Goal: Task Accomplishment & Management: Use online tool/utility

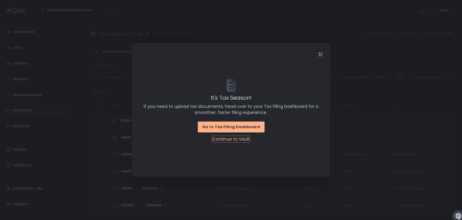
click at [228, 139] on div "Continue to Vault" at bounding box center [231, 139] width 38 height 6
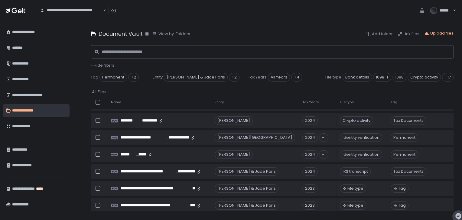
scroll to position [119, 0]
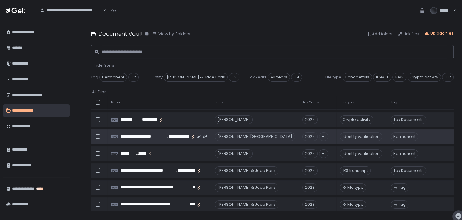
click at [173, 135] on span "**********" at bounding box center [177, 136] width 24 height 5
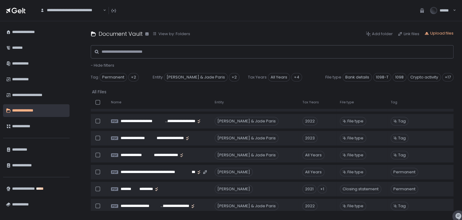
scroll to position [0, 0]
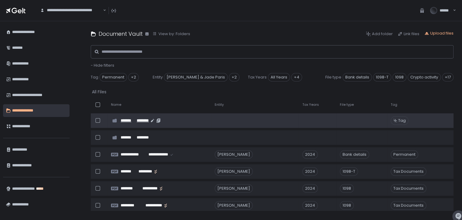
click at [139, 121] on span "********" at bounding box center [142, 120] width 13 height 5
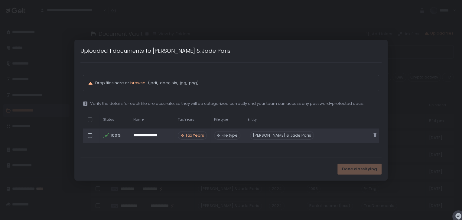
click at [197, 134] on span "Tax Years" at bounding box center [194, 135] width 19 height 5
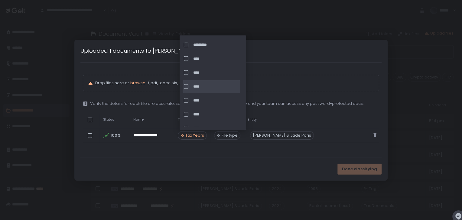
click at [186, 87] on div at bounding box center [186, 86] width 5 height 5
click at [230, 165] on div "Done classifying" at bounding box center [230, 169] width 313 height 23
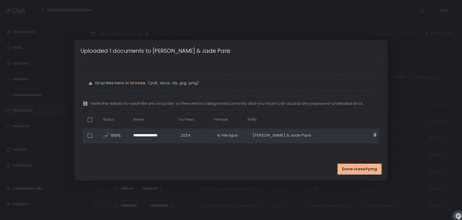
click at [230, 134] on span "File type" at bounding box center [230, 135] width 16 height 5
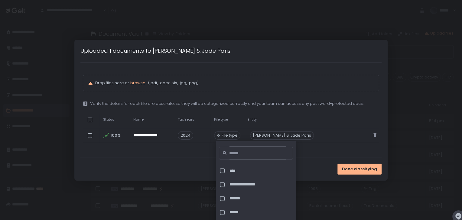
click at [243, 150] on input at bounding box center [257, 152] width 57 height 13
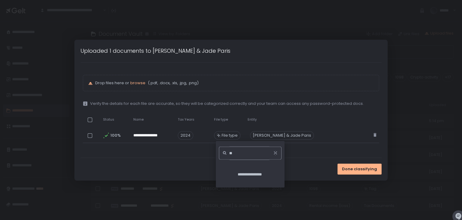
type input "*"
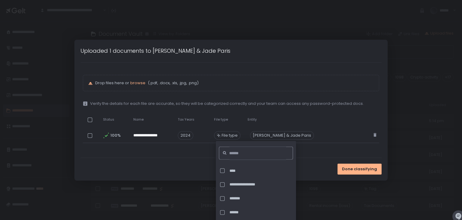
click at [198, 164] on div "Done classifying" at bounding box center [230, 169] width 313 height 23
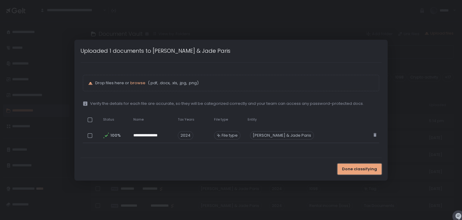
click at [371, 170] on span "Done classifying" at bounding box center [359, 168] width 35 height 5
